Goal: Find specific page/section

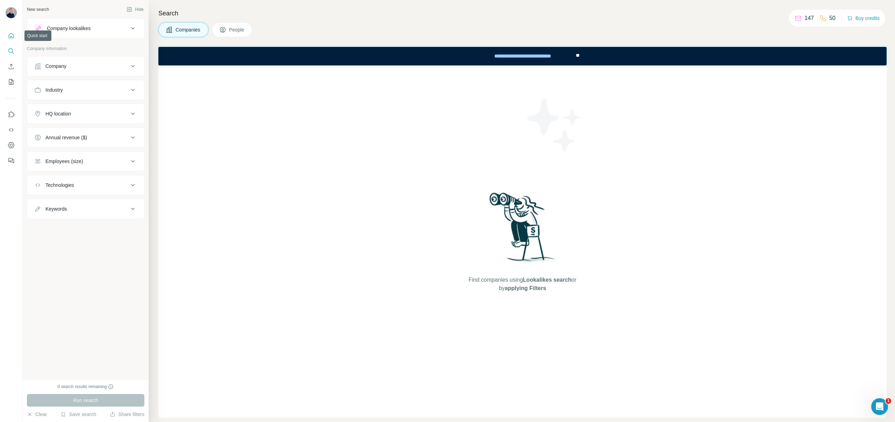
click at [8, 36] on icon "Quick start" at bounding box center [11, 35] width 7 height 7
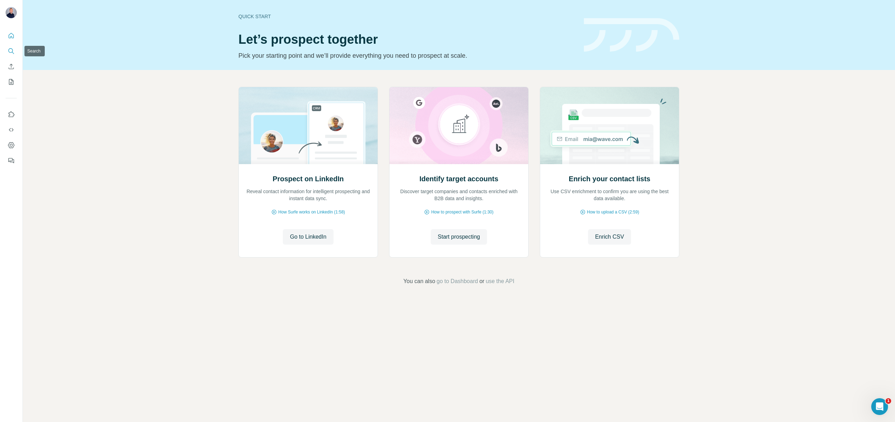
click at [12, 54] on icon "Search" at bounding box center [11, 51] width 7 height 7
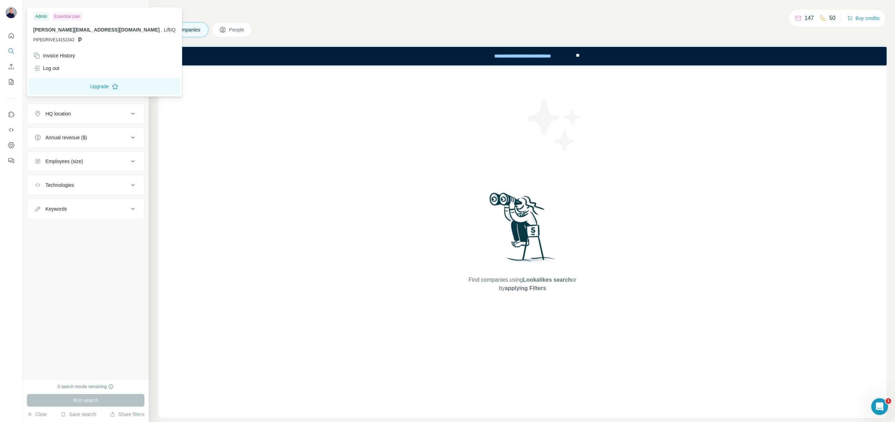
click at [11, 15] on img at bounding box center [11, 12] width 11 height 11
click at [277, 129] on div "Find companies using Lookalikes search or by applying Filters" at bounding box center [522, 241] width 729 height 352
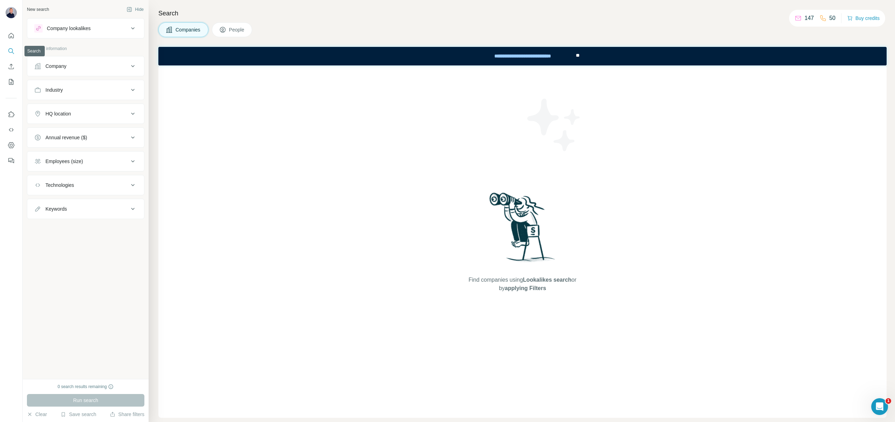
click at [7, 50] on button "Search" at bounding box center [11, 51] width 11 height 13
